Goal: Information Seeking & Learning: Learn about a topic

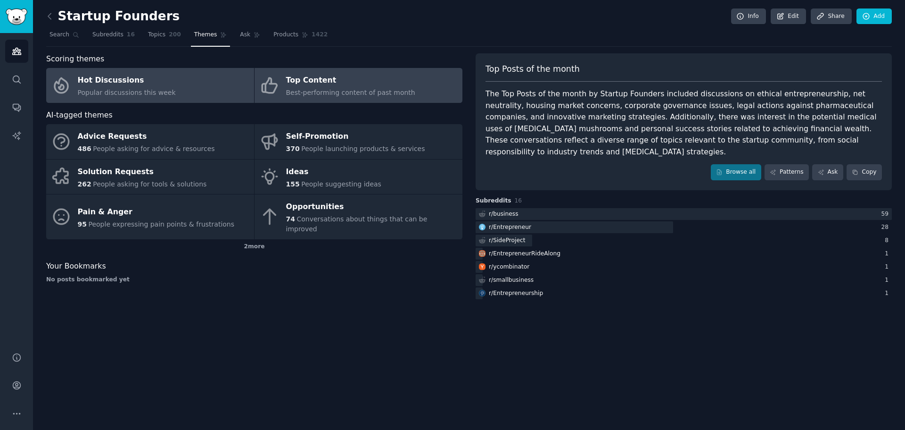
click at [94, 83] on div "Hot Discussions" at bounding box center [127, 80] width 98 height 15
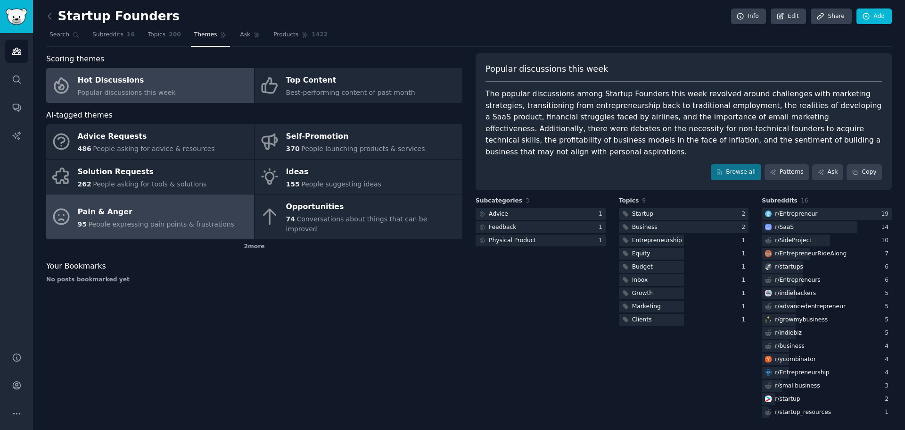
click at [197, 204] on div "Pain & Anger" at bounding box center [156, 211] width 157 height 15
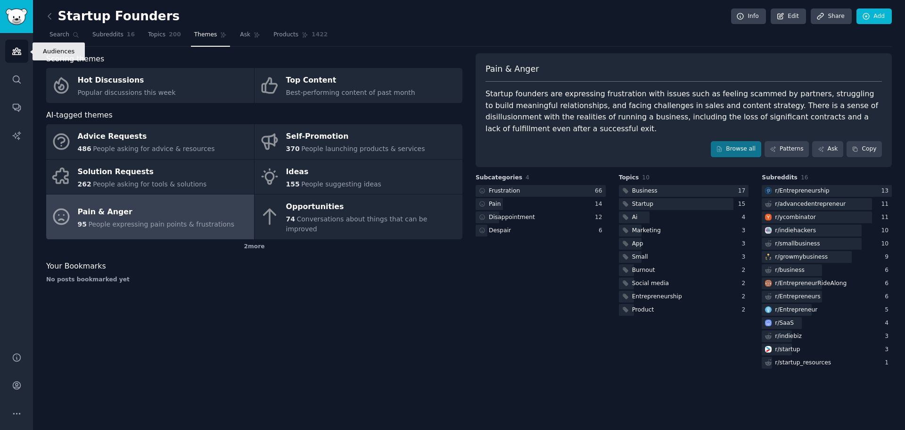
click at [14, 51] on icon "Sidebar" at bounding box center [16, 51] width 8 height 7
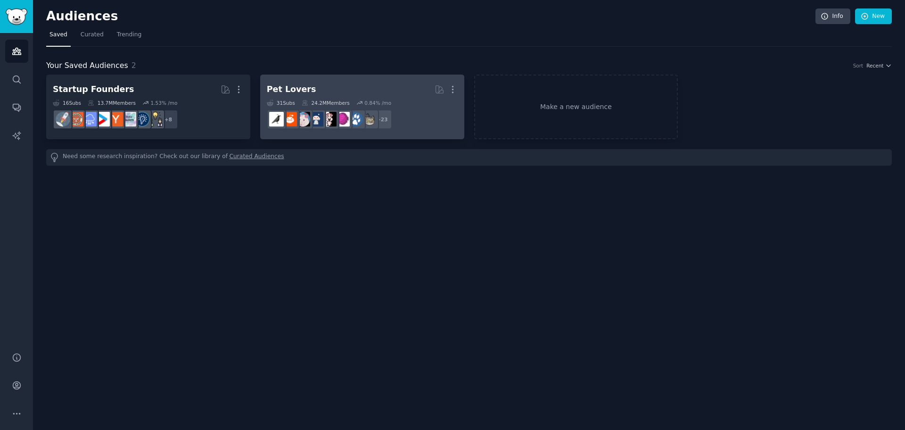
click at [292, 91] on div "Pet Lovers" at bounding box center [292, 89] width 50 height 12
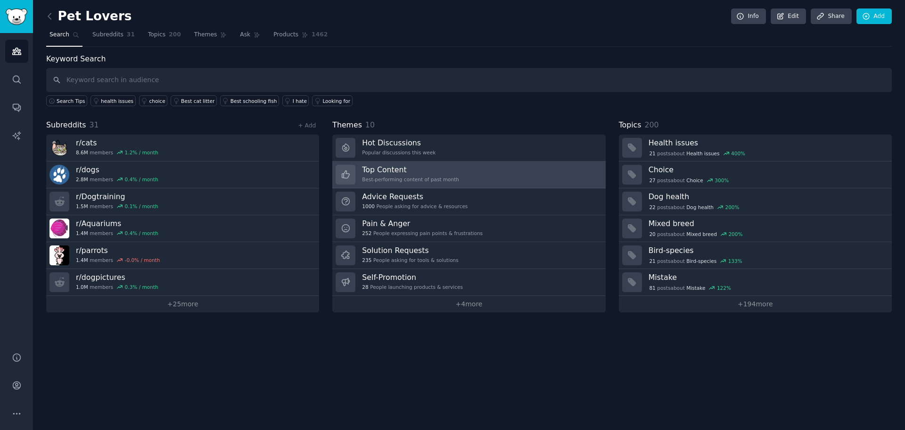
click at [464, 175] on link "Top Content Best-performing content of past month" at bounding box center [468, 174] width 273 height 27
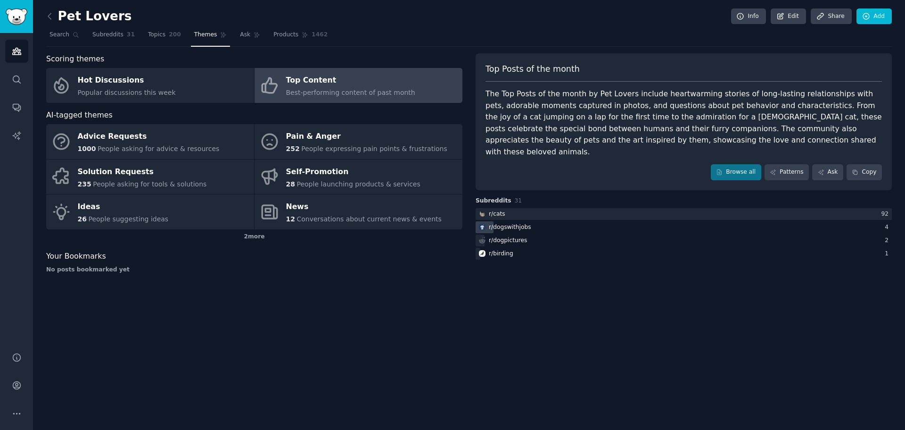
click at [513, 223] on div "r/ dogswithjobs" at bounding box center [510, 227] width 42 height 8
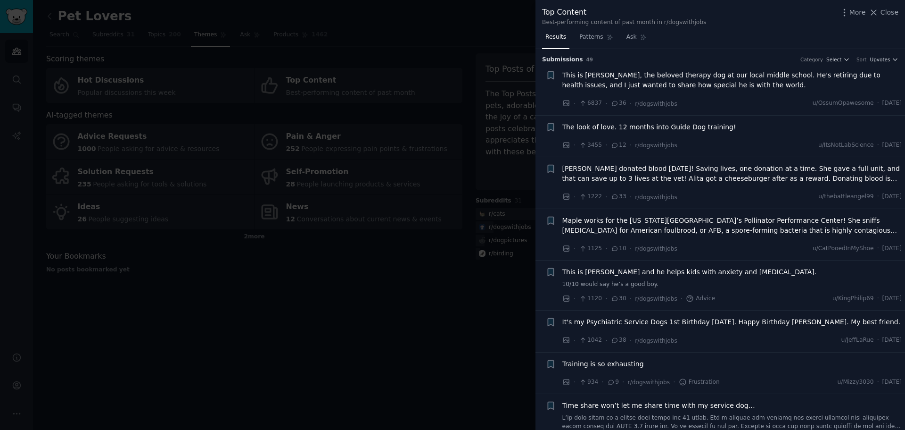
click at [739, 178] on span "[PERSON_NAME] donated blood [DATE]! Saving lives, one donation at a time. She g…" at bounding box center [733, 174] width 340 height 20
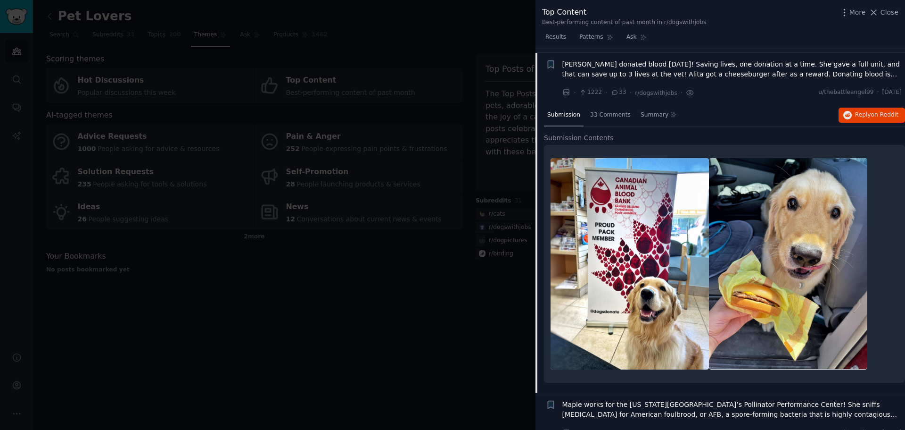
scroll to position [108, 0]
